Goal: Obtain resource: Obtain resource

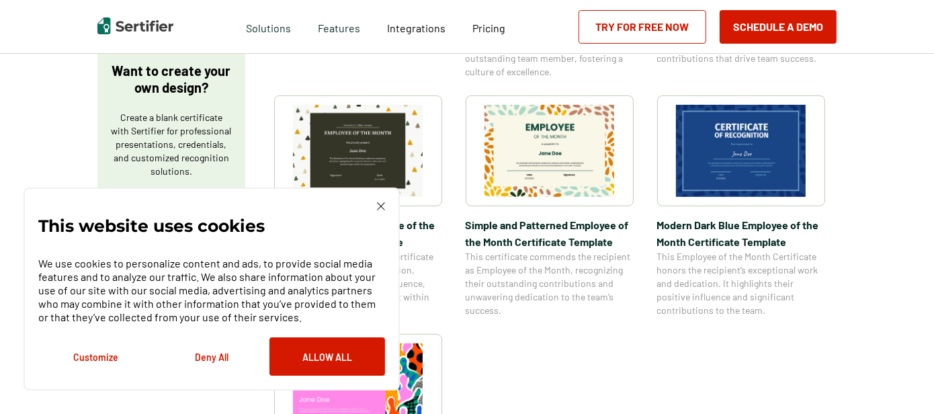
scroll to position [483, 0]
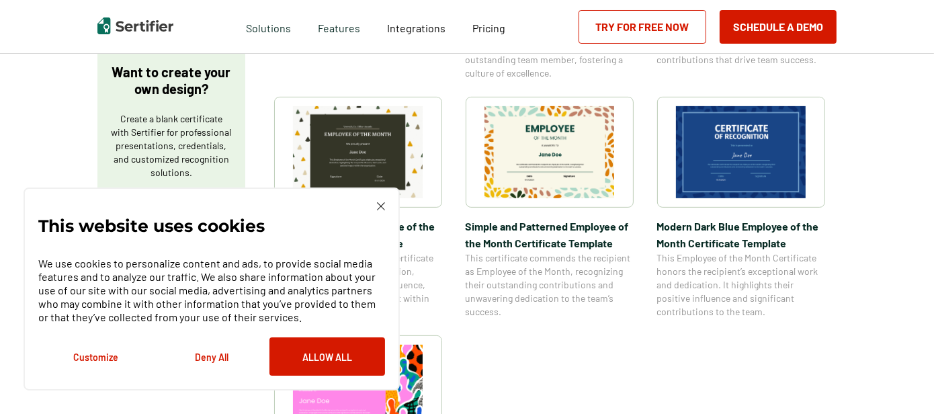
click at [559, 156] on img at bounding box center [549, 152] width 130 height 92
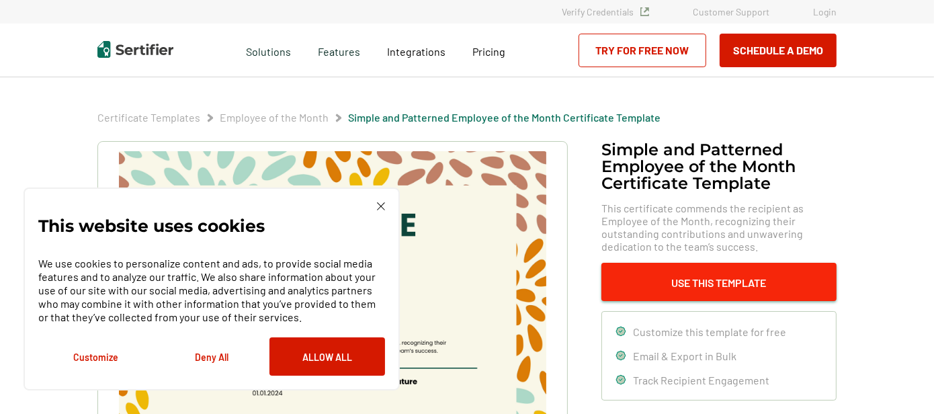
click at [727, 279] on button "Use This Template" at bounding box center [718, 282] width 235 height 38
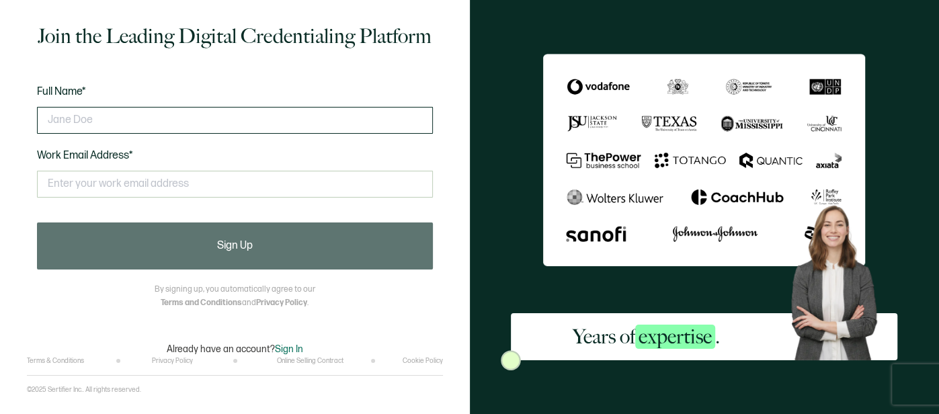
click at [143, 121] on input "text" at bounding box center [235, 120] width 396 height 27
type input "S"
